Goal: Register for event/course

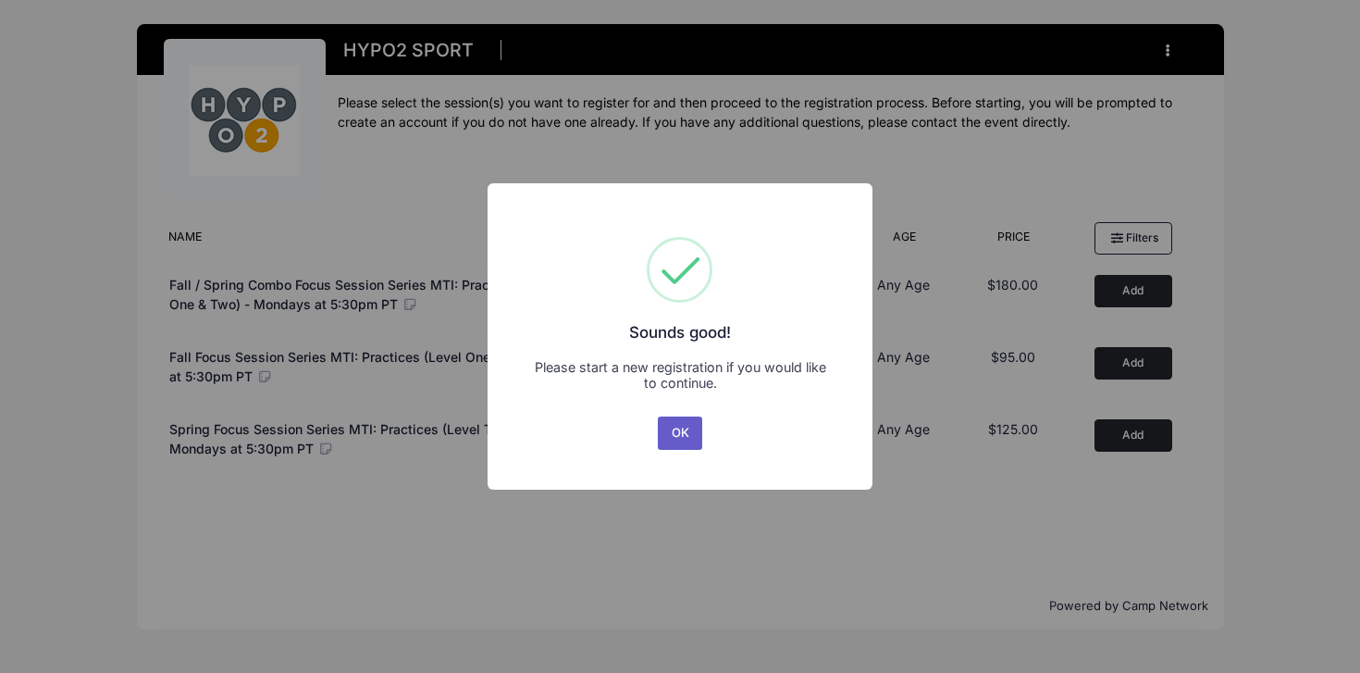
click at [685, 435] on button "OK" at bounding box center [680, 432] width 44 height 33
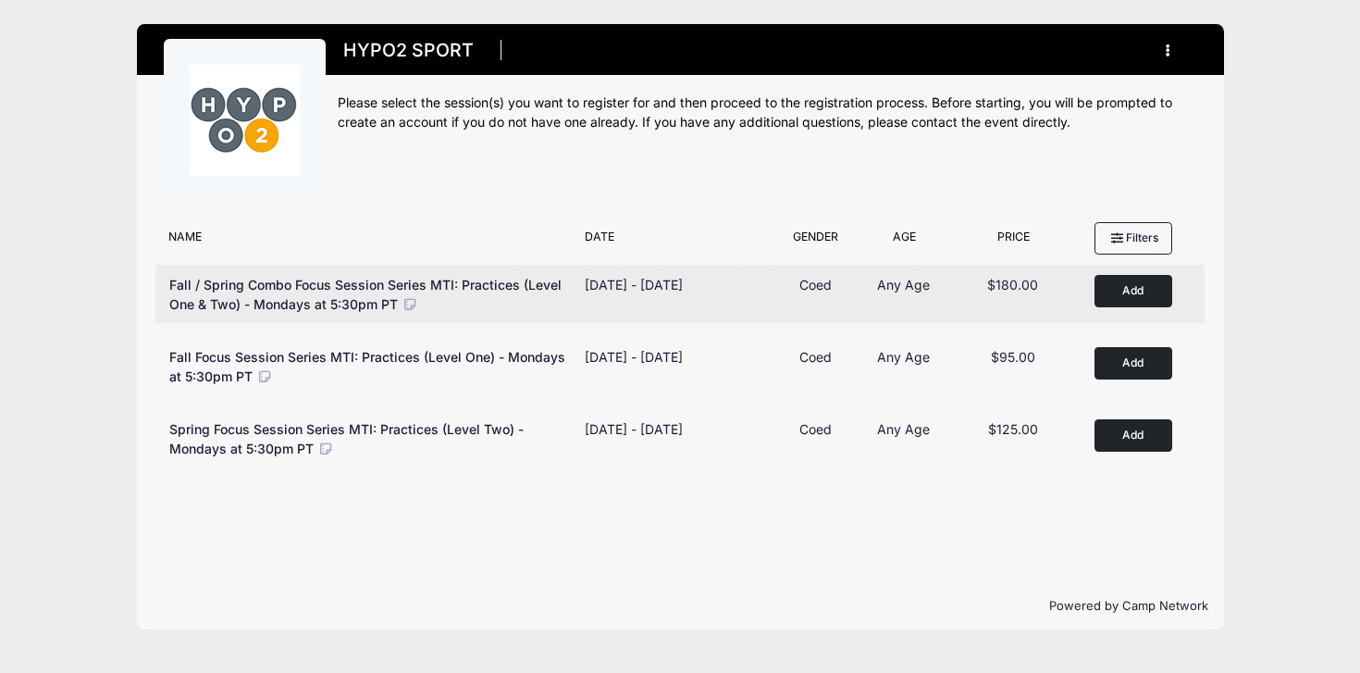
click at [1123, 285] on button "Add to Cart" at bounding box center [1133, 291] width 78 height 32
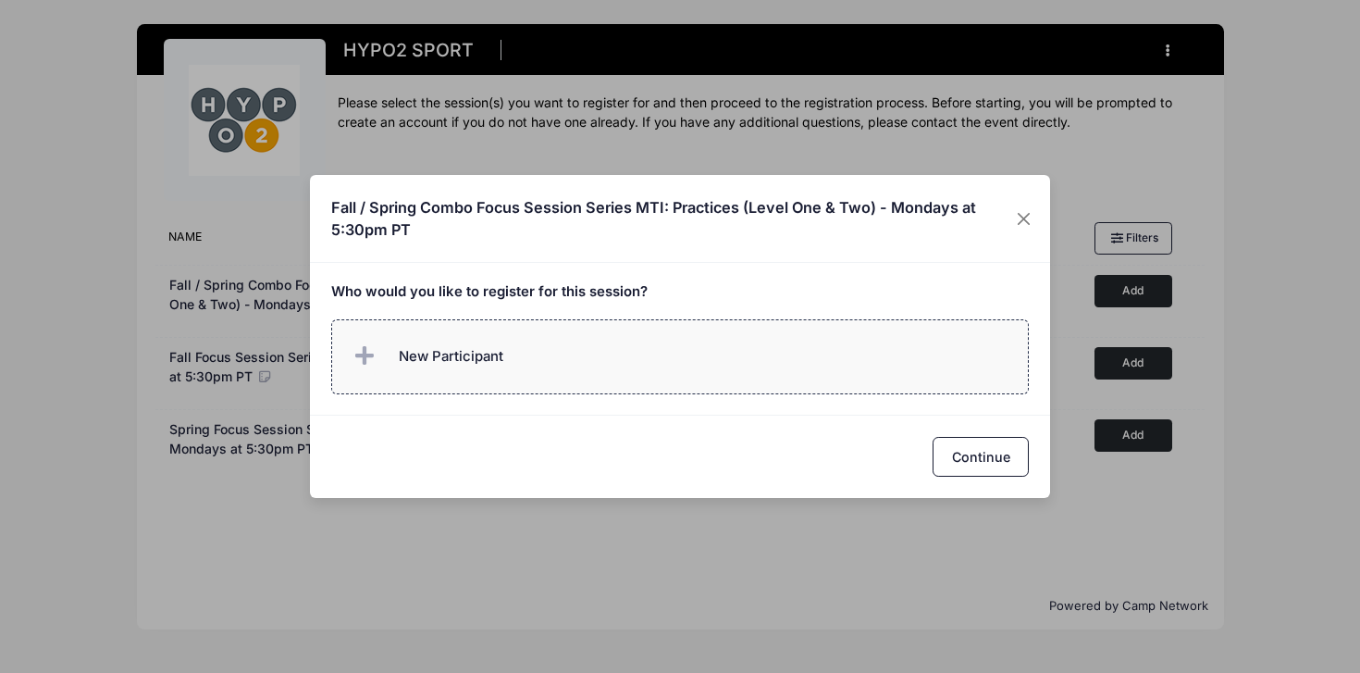
click at [582, 349] on label "New Participant" at bounding box center [680, 356] width 698 height 75
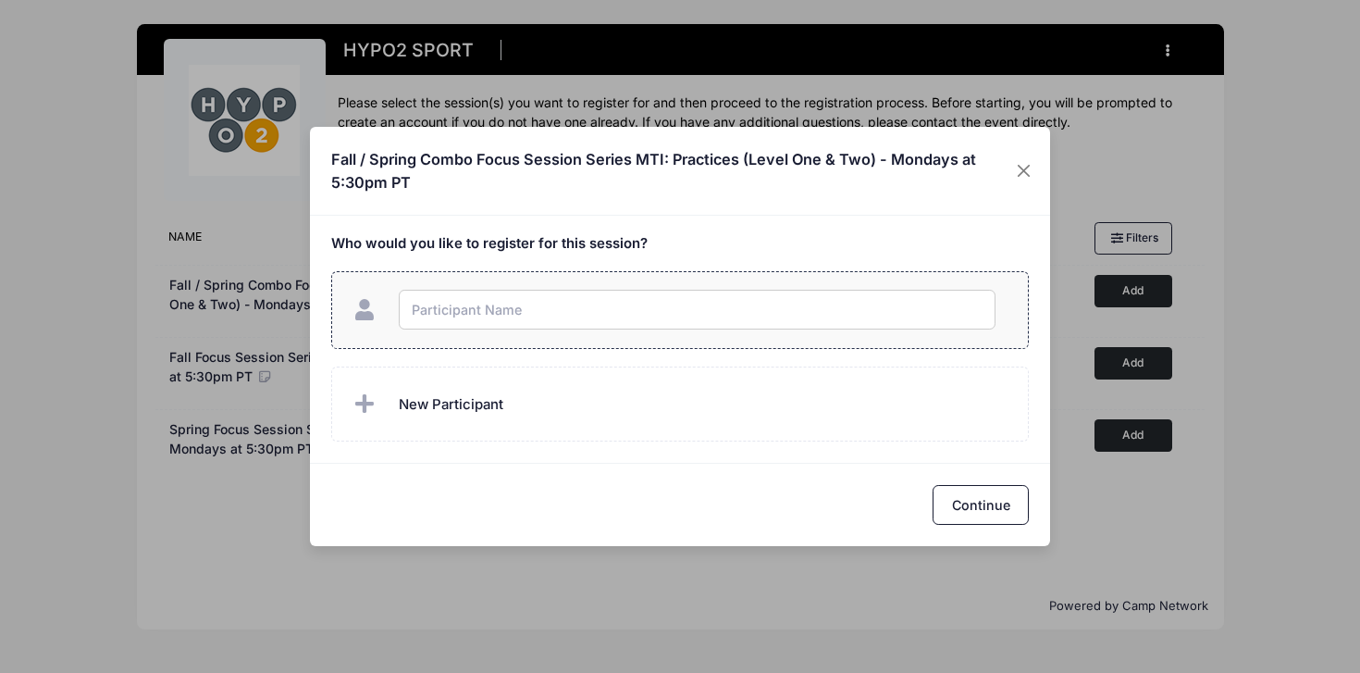
click at [602, 295] on input "text" at bounding box center [697, 310] width 597 height 40
type input "Andy Pflaum"
checkbox input "true"
click at [981, 498] on button "Continue" at bounding box center [980, 505] width 96 height 40
